Goal: Navigation & Orientation: Find specific page/section

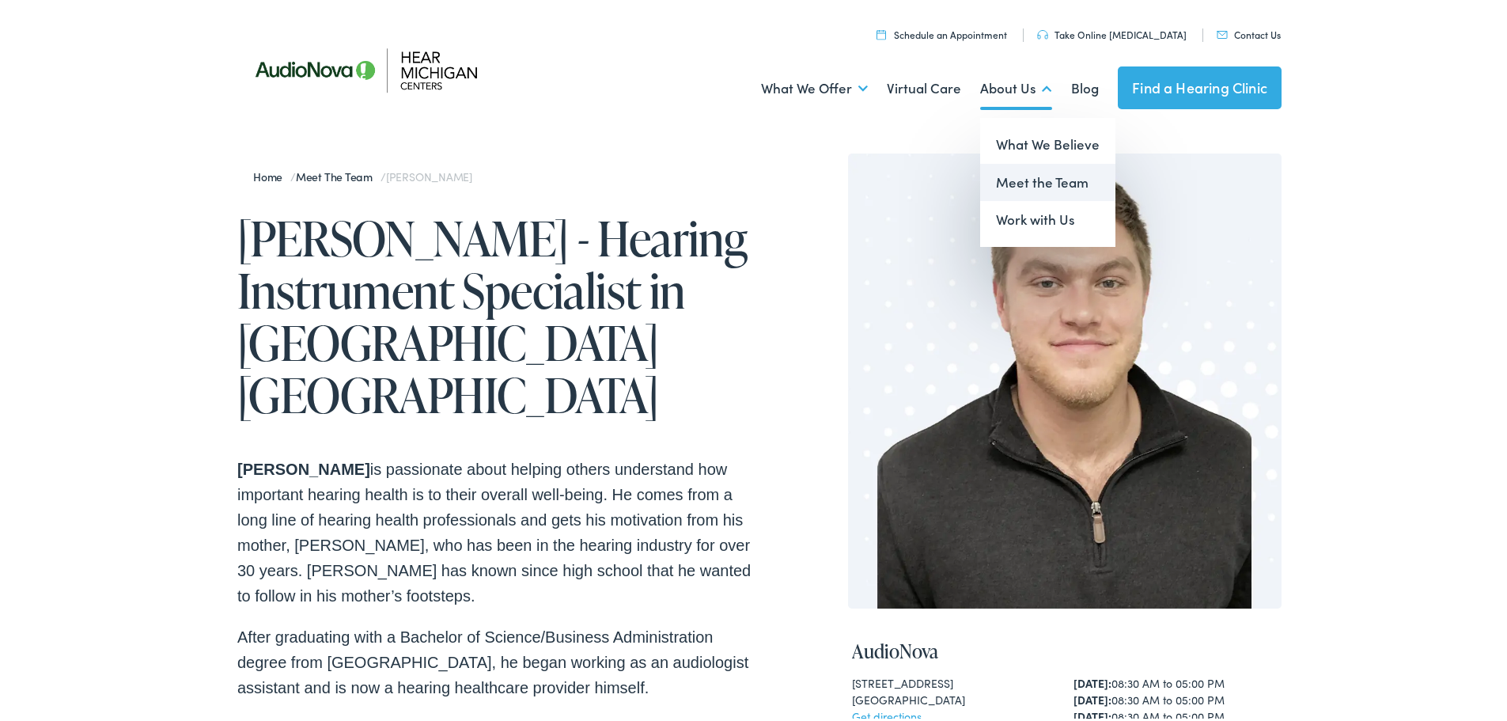
click at [1017, 172] on link "Meet the Team" at bounding box center [1047, 180] width 135 height 38
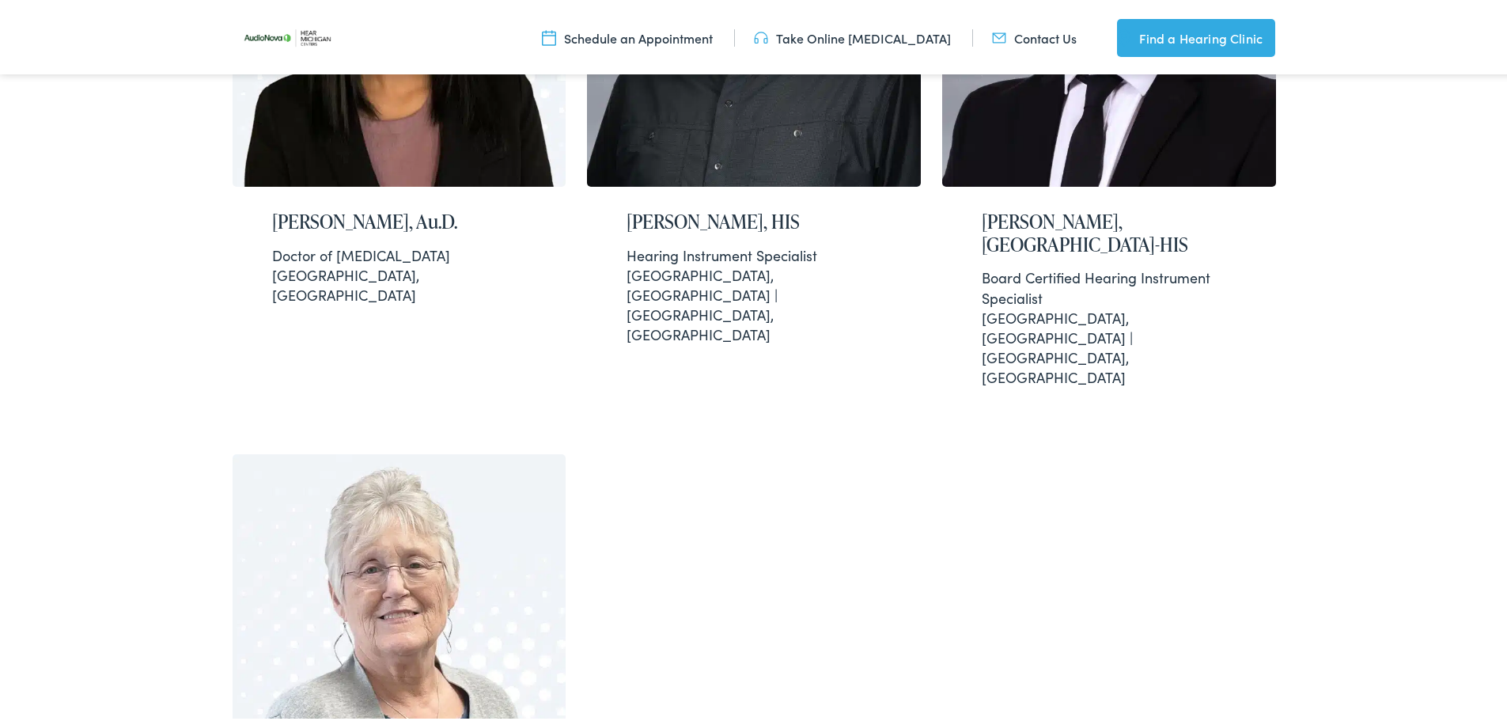
scroll to position [3165, 0]
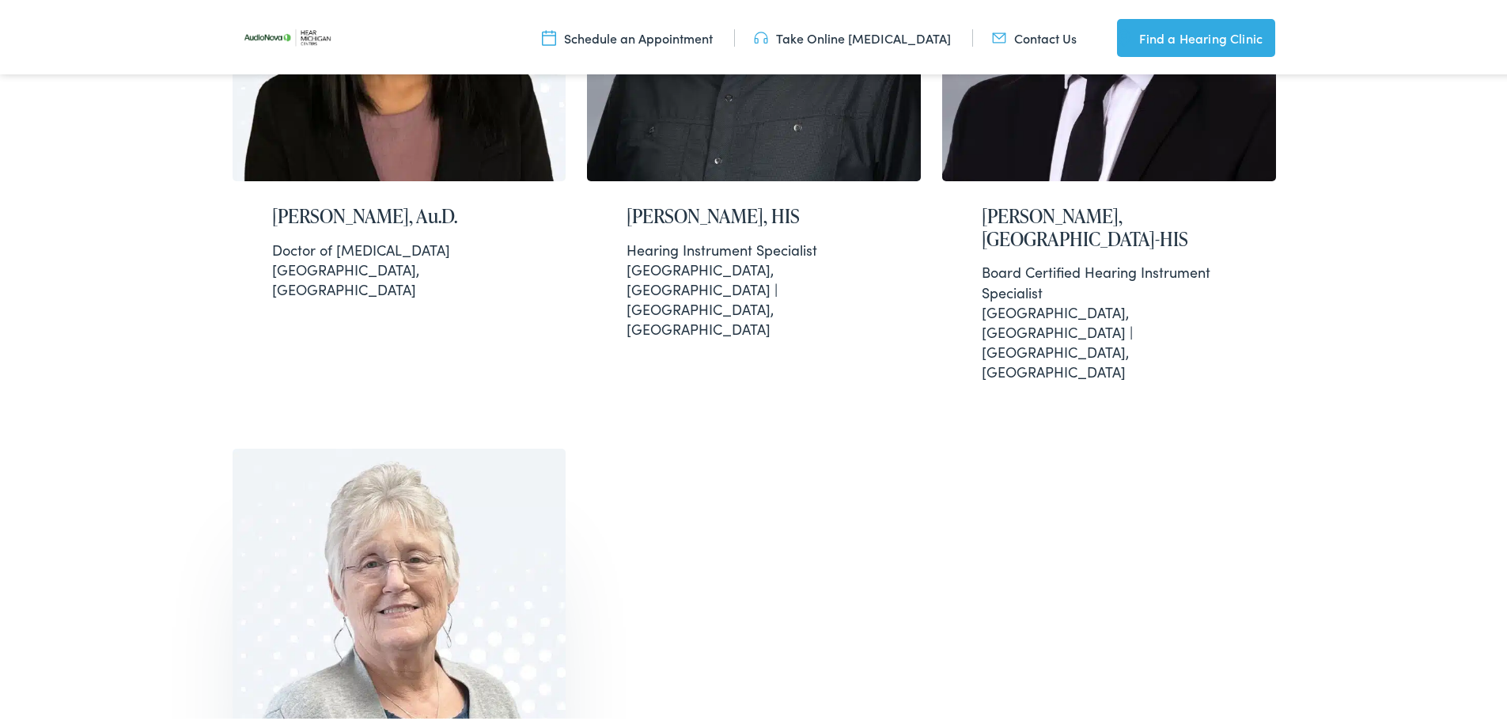
click at [387, 445] on img at bounding box center [400, 628] width 334 height 367
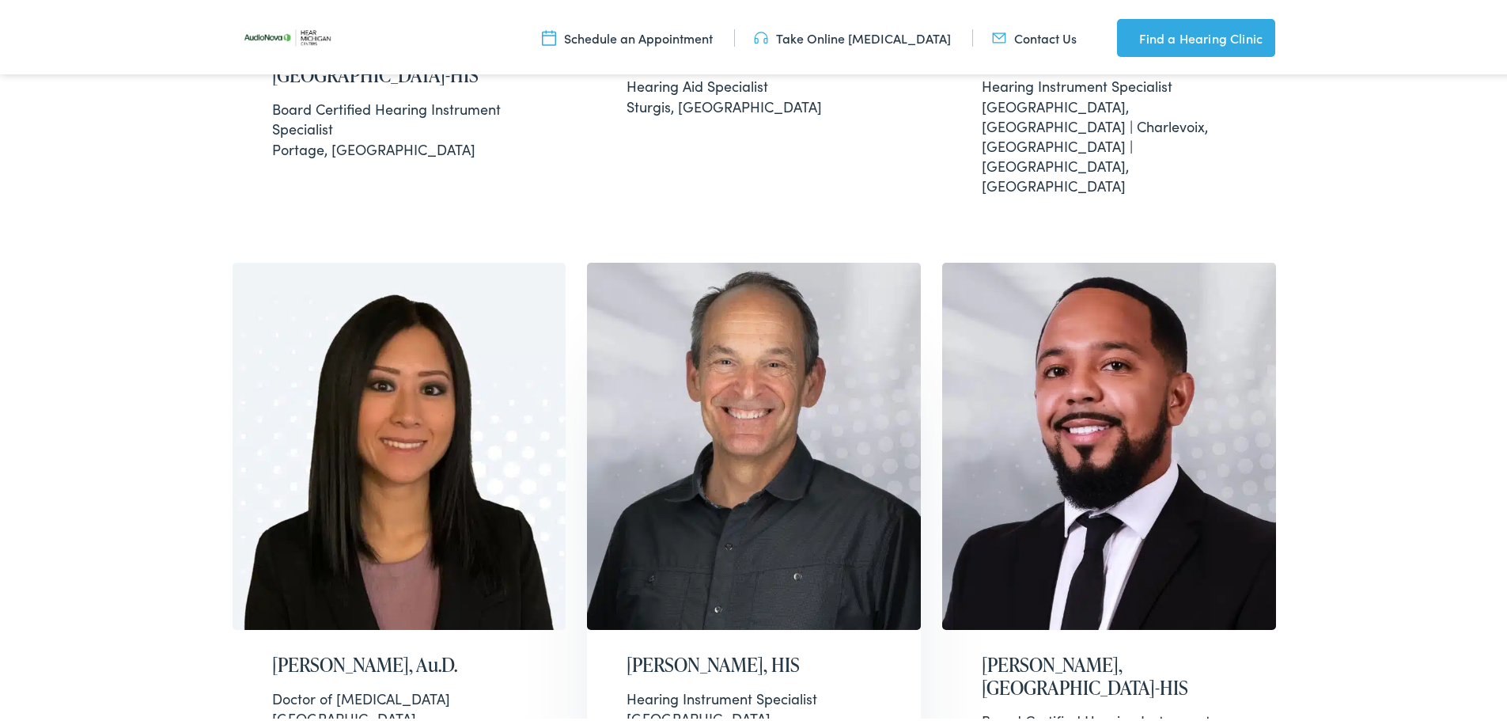
scroll to position [2664, 0]
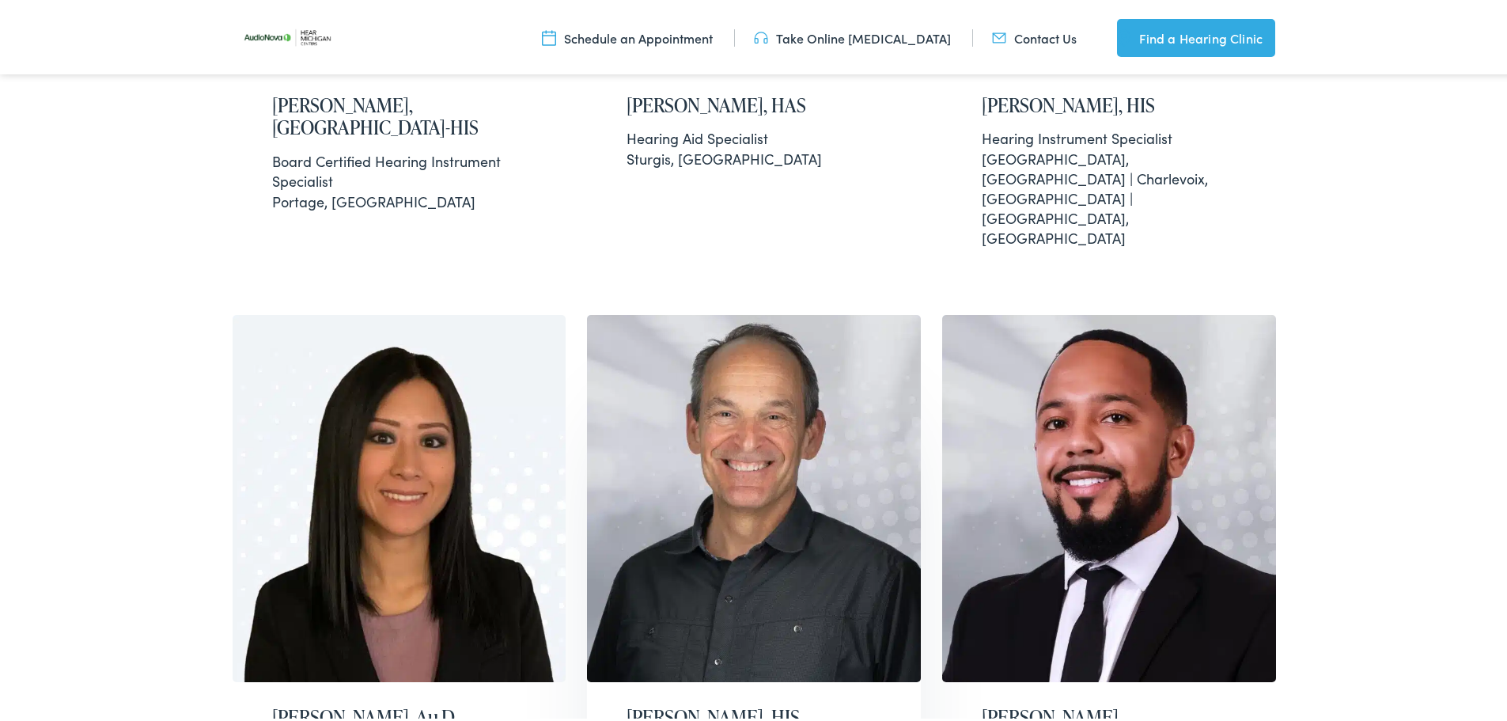
click at [748, 312] on img at bounding box center [754, 495] width 334 height 367
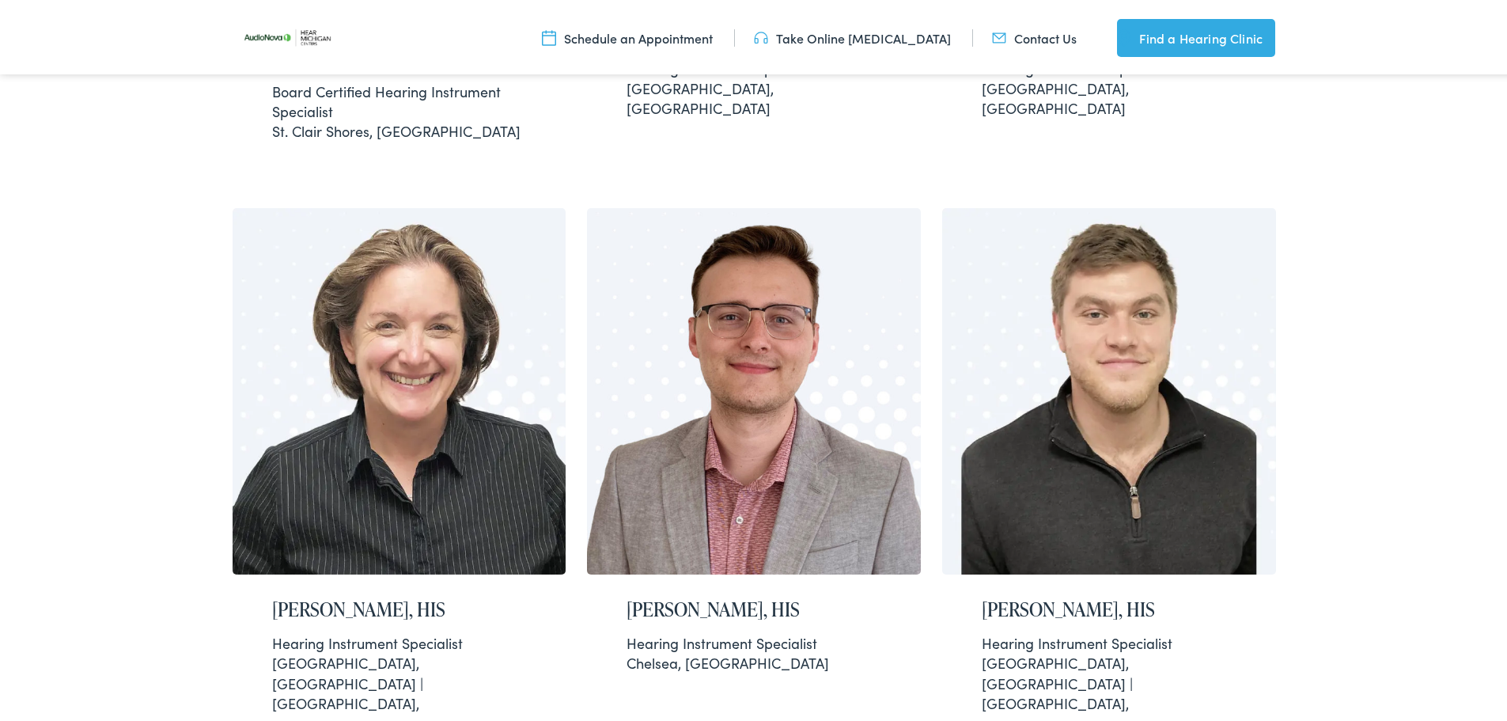
scroll to position [949, 0]
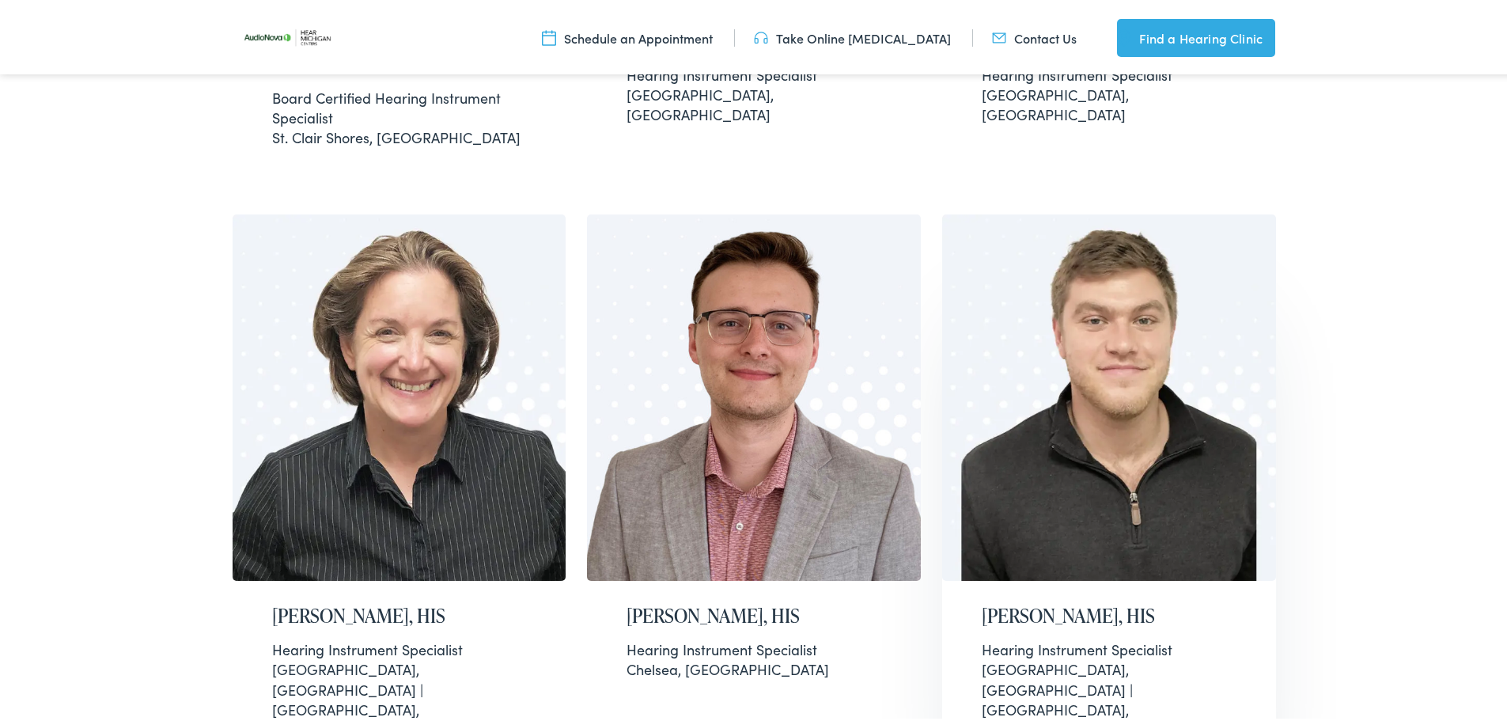
click at [1034, 430] on img at bounding box center [1109, 394] width 334 height 367
click at [450, 366] on img at bounding box center [400, 394] width 334 height 367
click at [1002, 377] on img at bounding box center [1109, 394] width 334 height 367
click at [453, 541] on img at bounding box center [400, 394] width 334 height 367
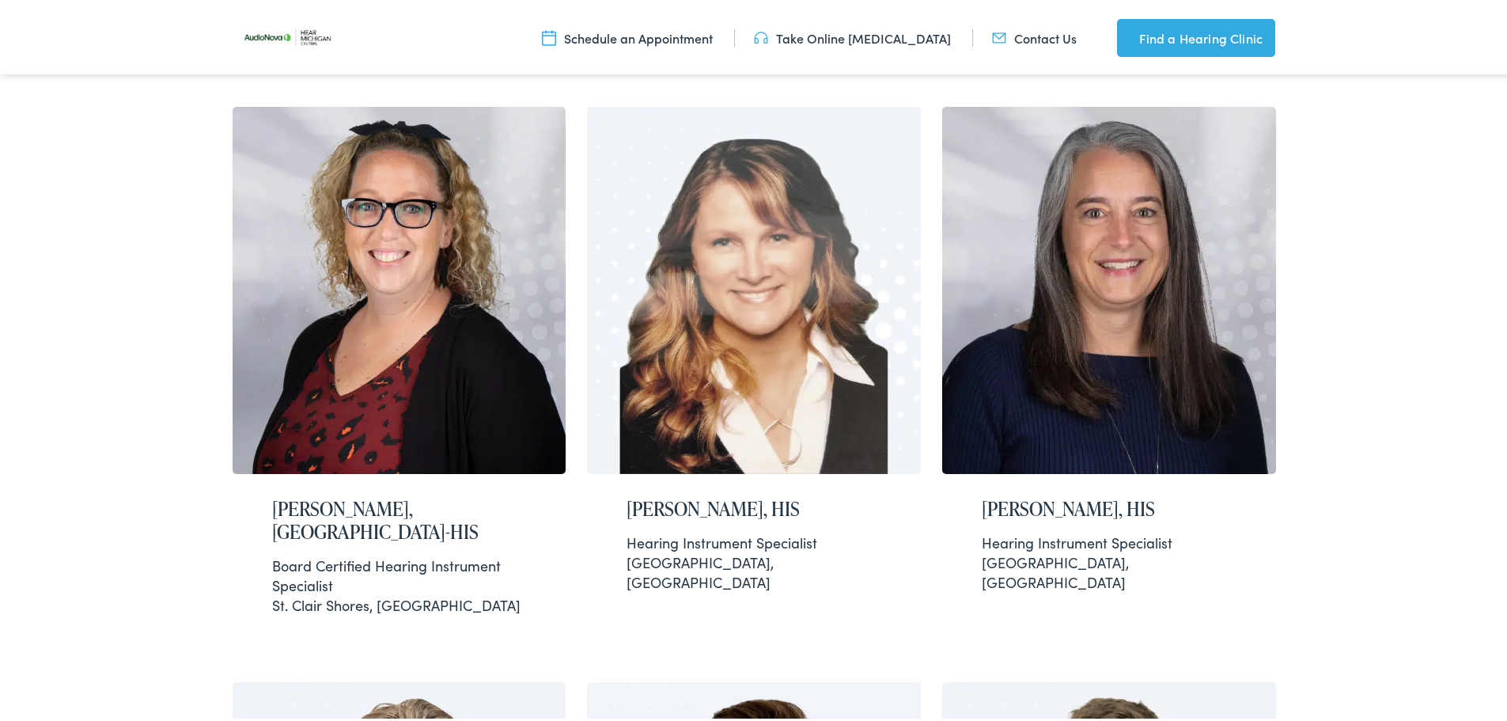
scroll to position [475, 0]
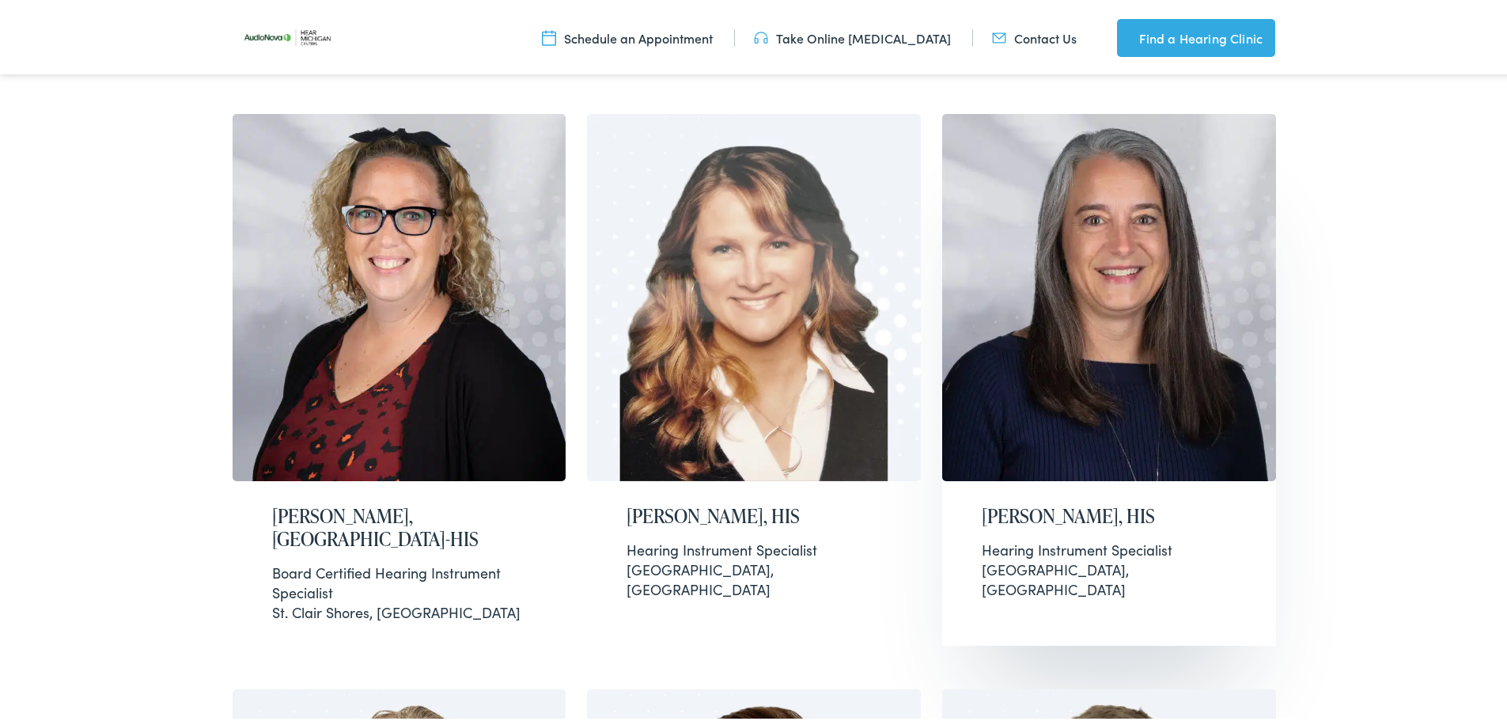
click at [1039, 414] on img at bounding box center [1109, 294] width 334 height 367
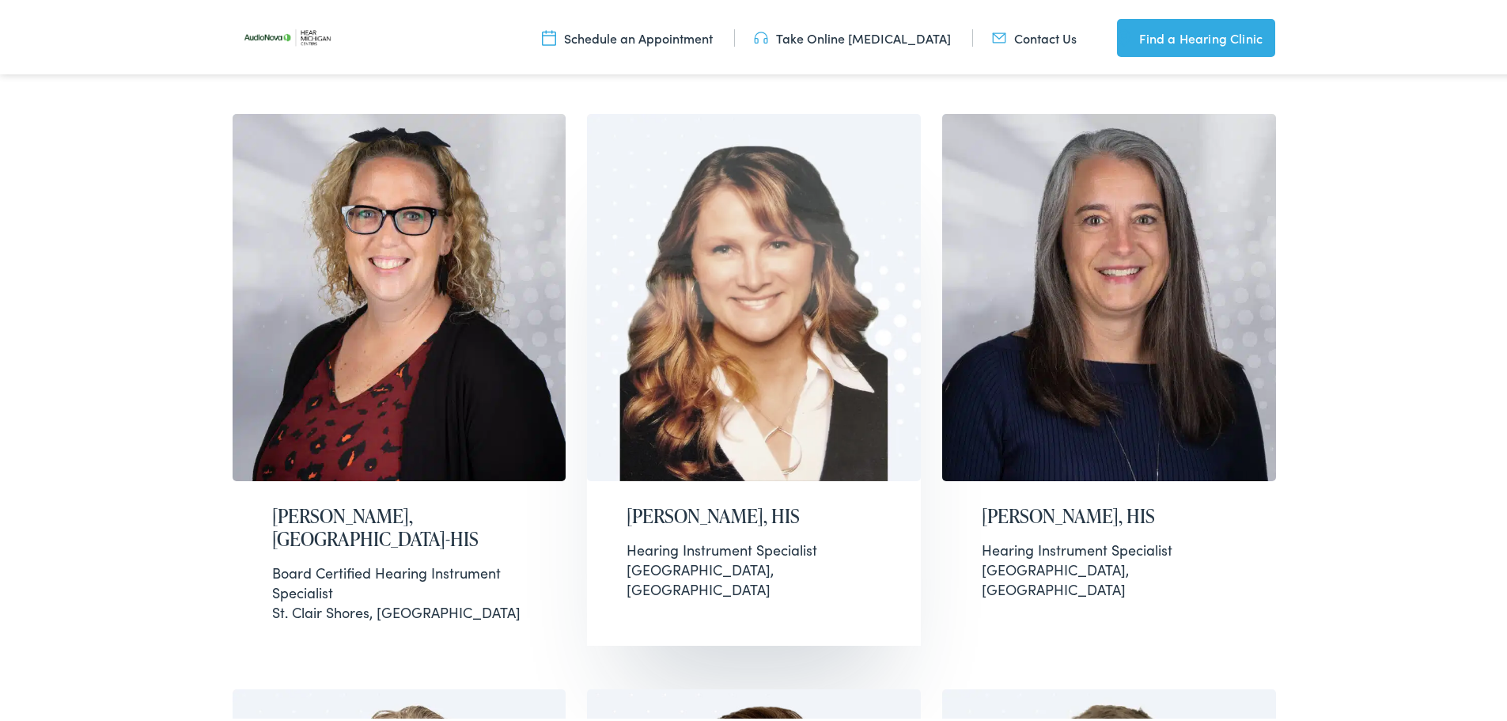
click at [692, 473] on img at bounding box center [754, 294] width 334 height 367
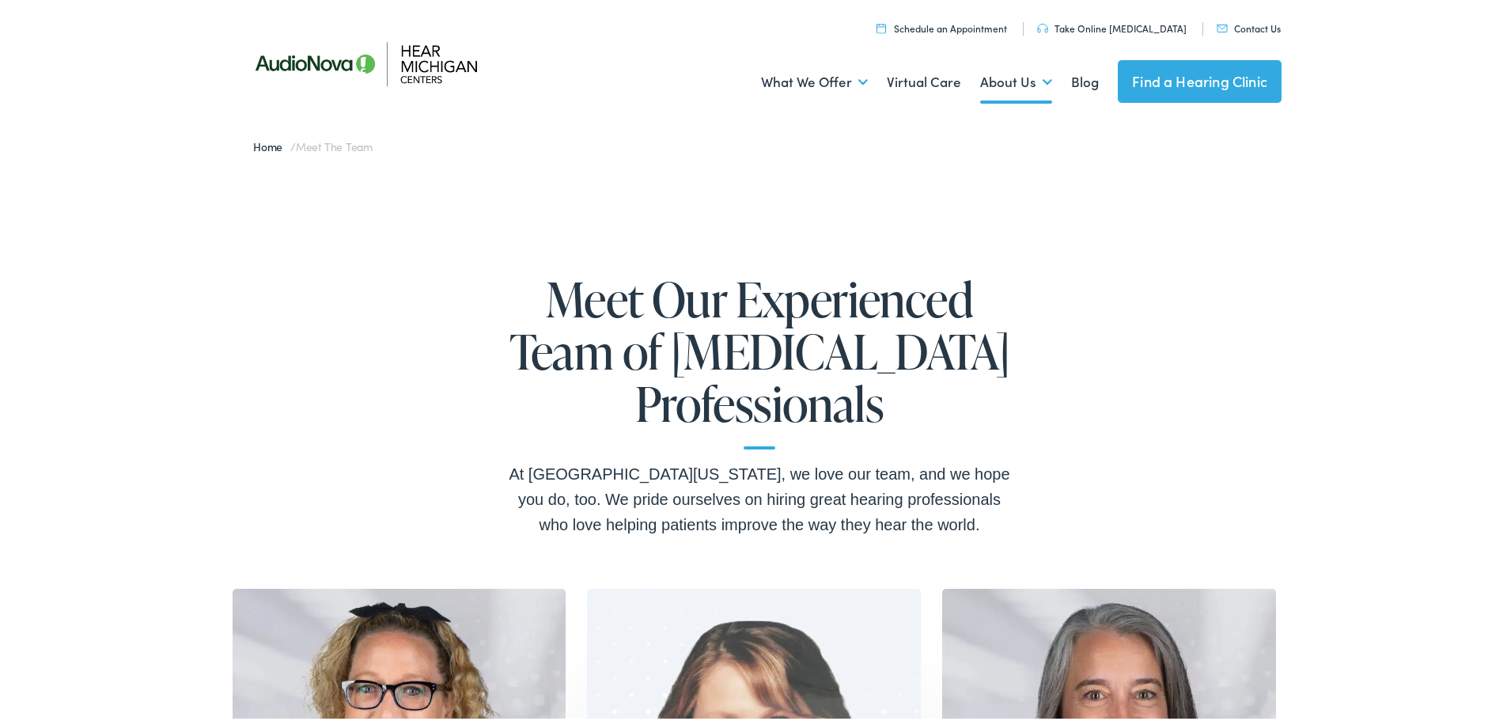
scroll to position [0, 0]
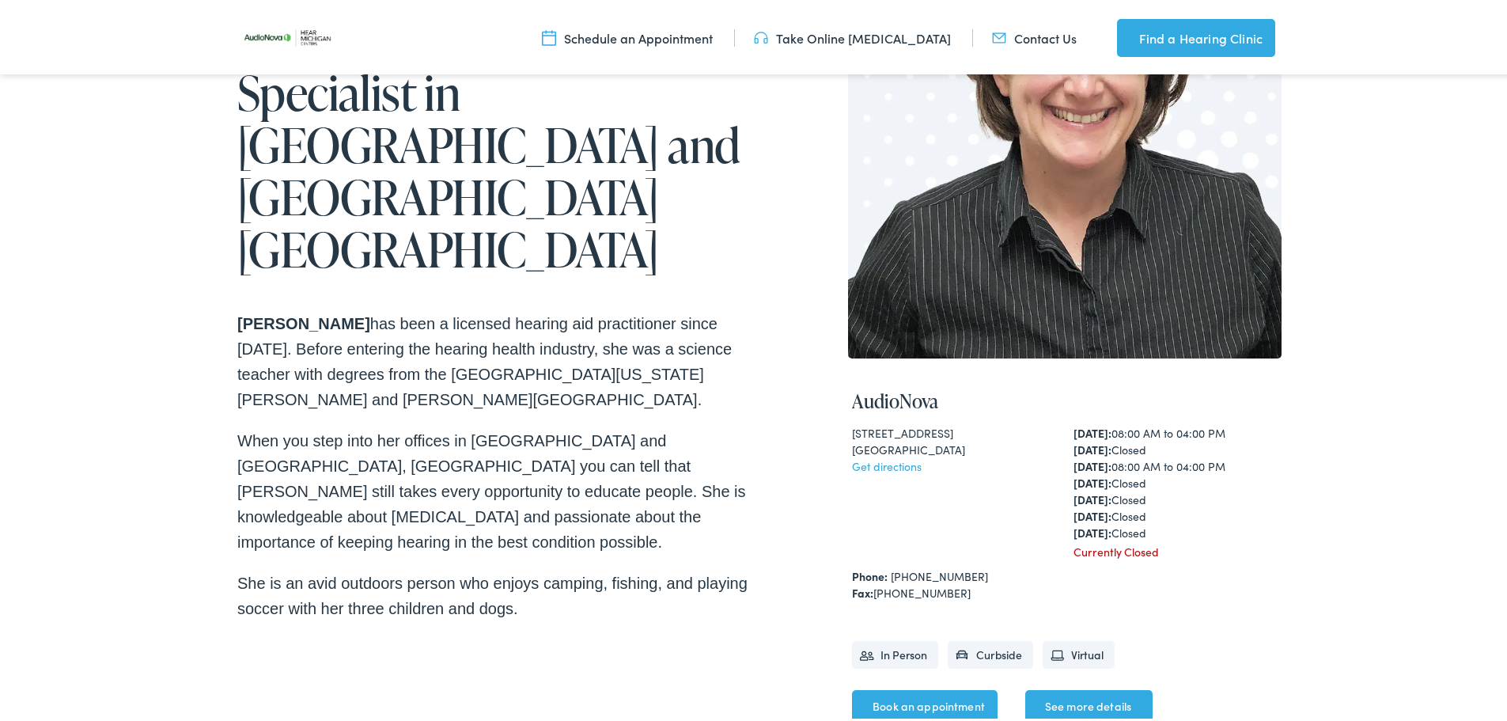
scroll to position [237, 0]
